Goal: Navigation & Orientation: Find specific page/section

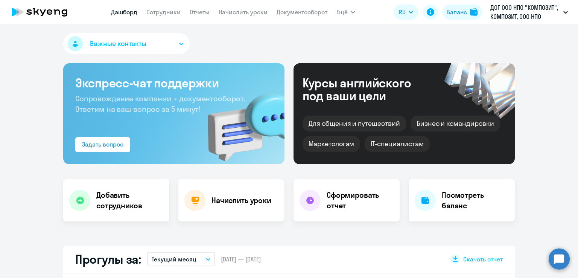
select select "30"
click at [297, 14] on link "Документооборот" at bounding box center [302, 12] width 51 height 8
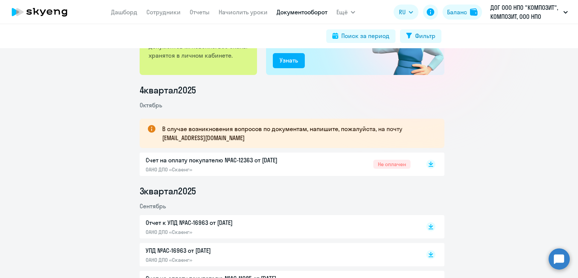
scroll to position [75, 0]
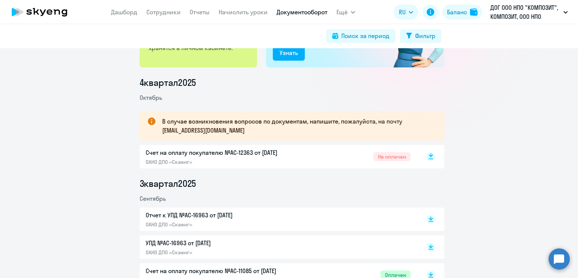
click at [426, 155] on rect at bounding box center [430, 156] width 9 height 9
click at [242, 8] on link "Начислить уроки" at bounding box center [243, 12] width 49 height 8
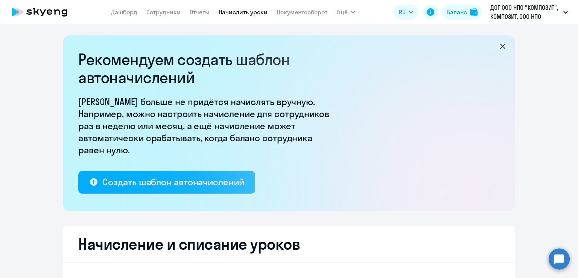
select select "10"
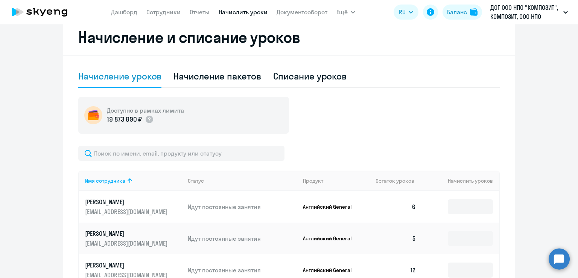
scroll to position [203, 0]
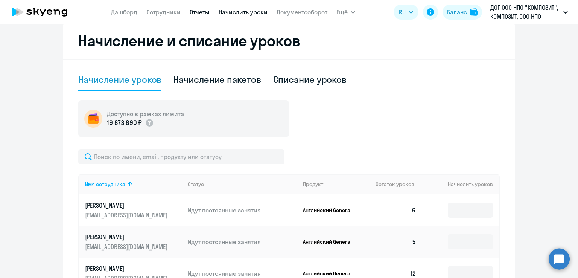
click at [198, 11] on link "Отчеты" at bounding box center [200, 12] width 20 height 8
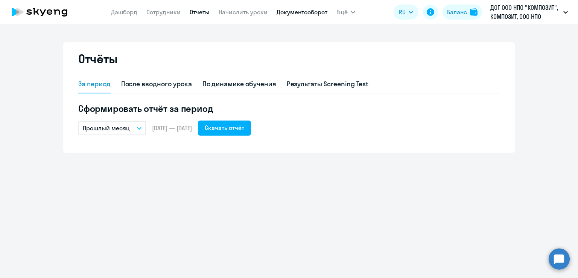
click at [298, 15] on link "Документооборот" at bounding box center [302, 12] width 51 height 8
